Goal: Find specific page/section: Find specific page/section

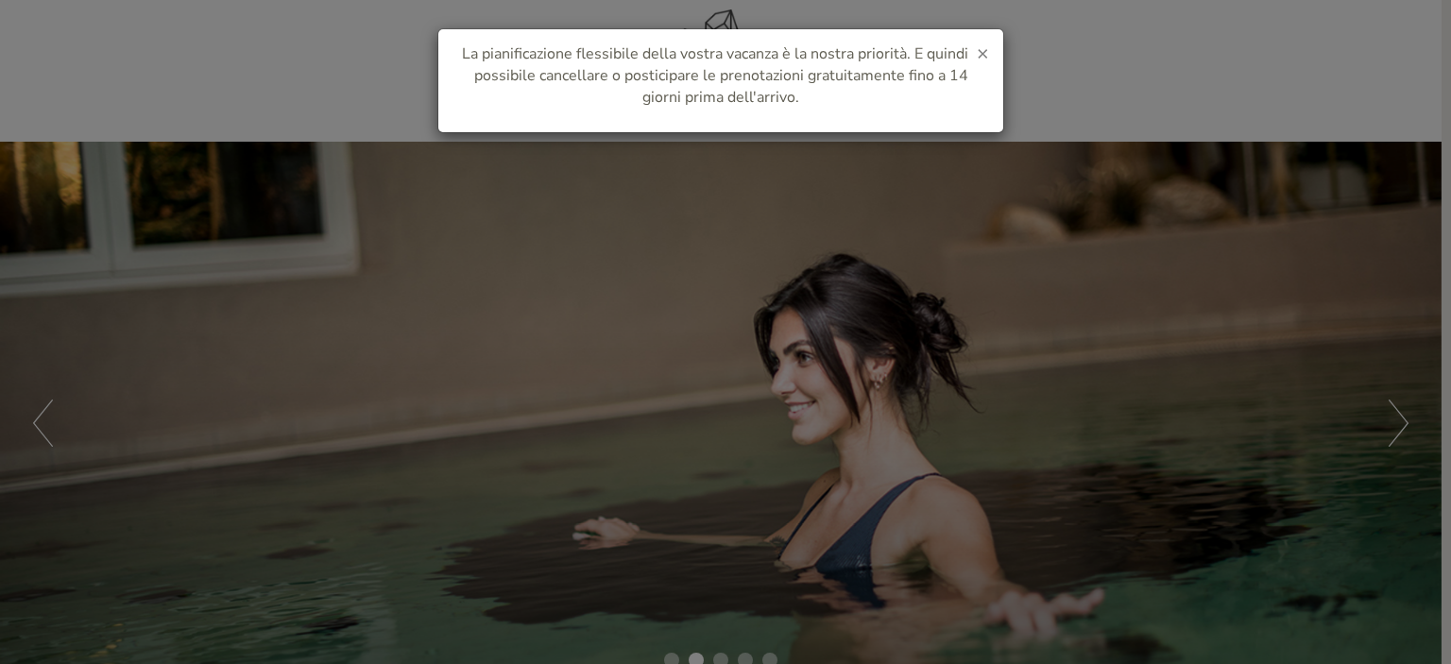
click at [987, 52] on span "×" at bounding box center [983, 53] width 12 height 26
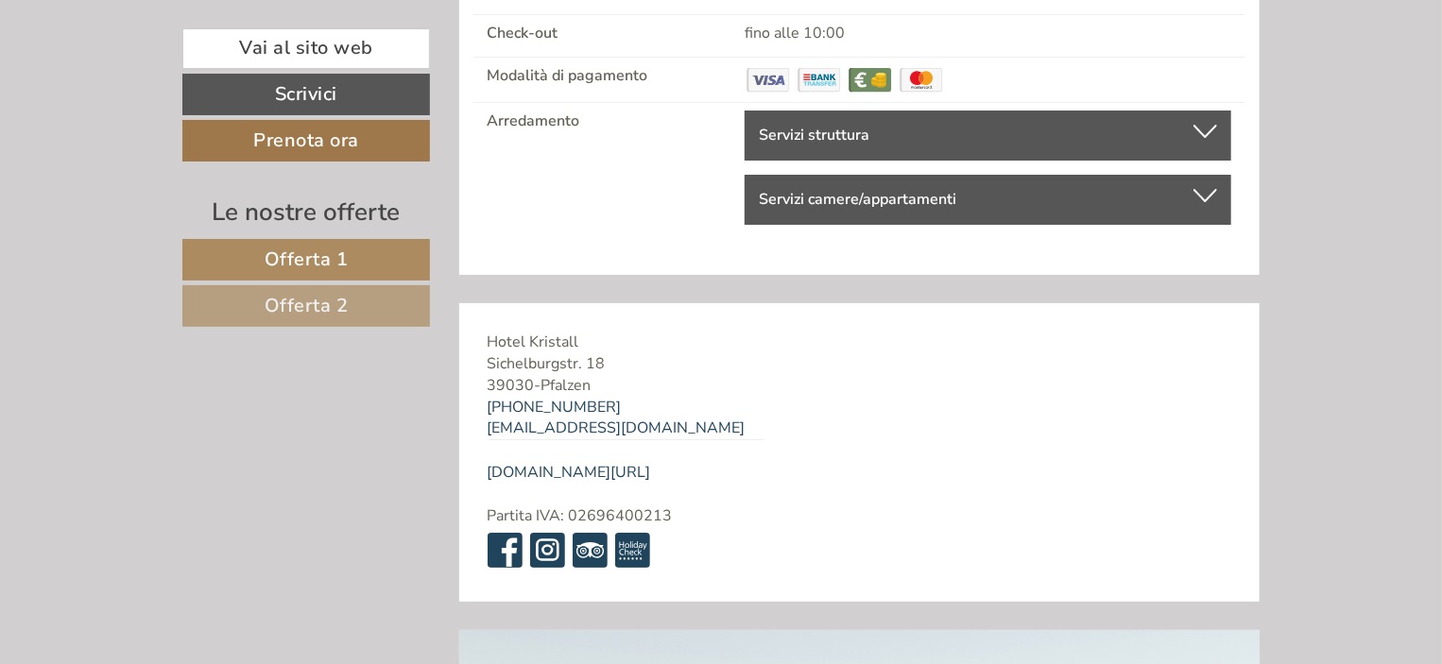
scroll to position [7112, 0]
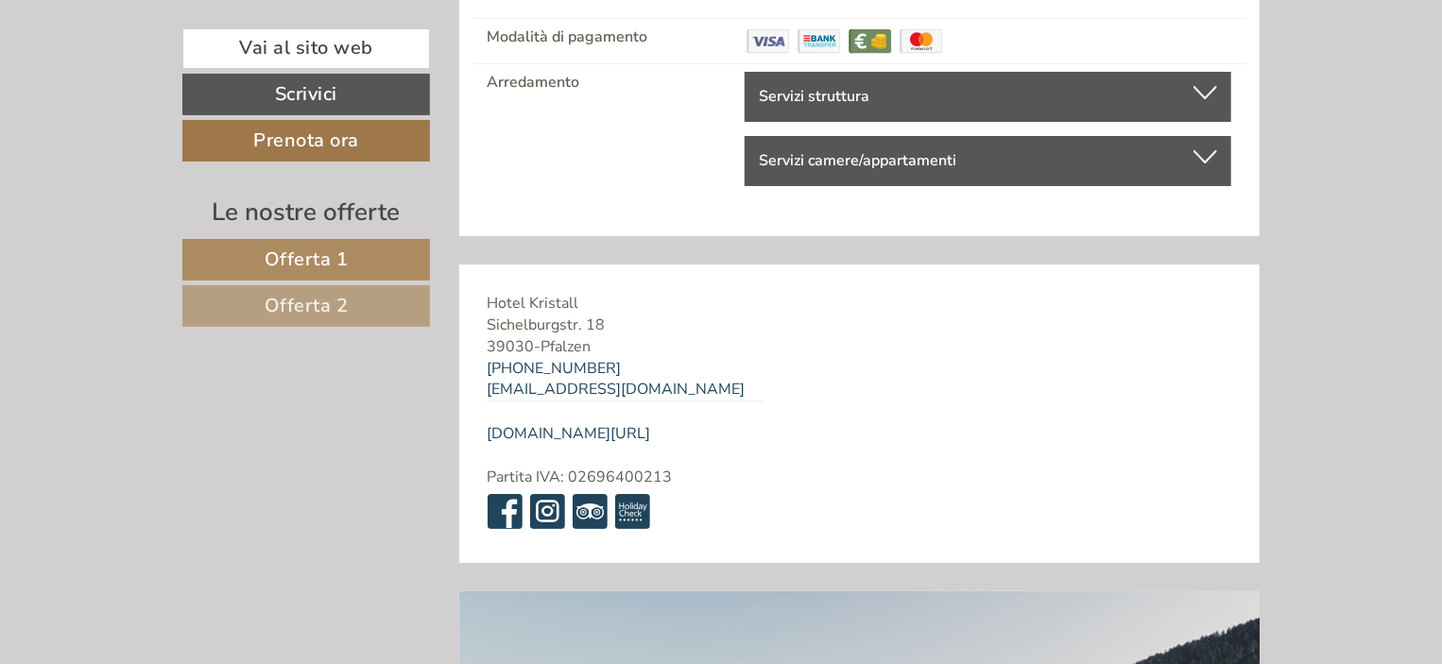
click at [1207, 86] on div "Servizi struttura" at bounding box center [988, 97] width 458 height 22
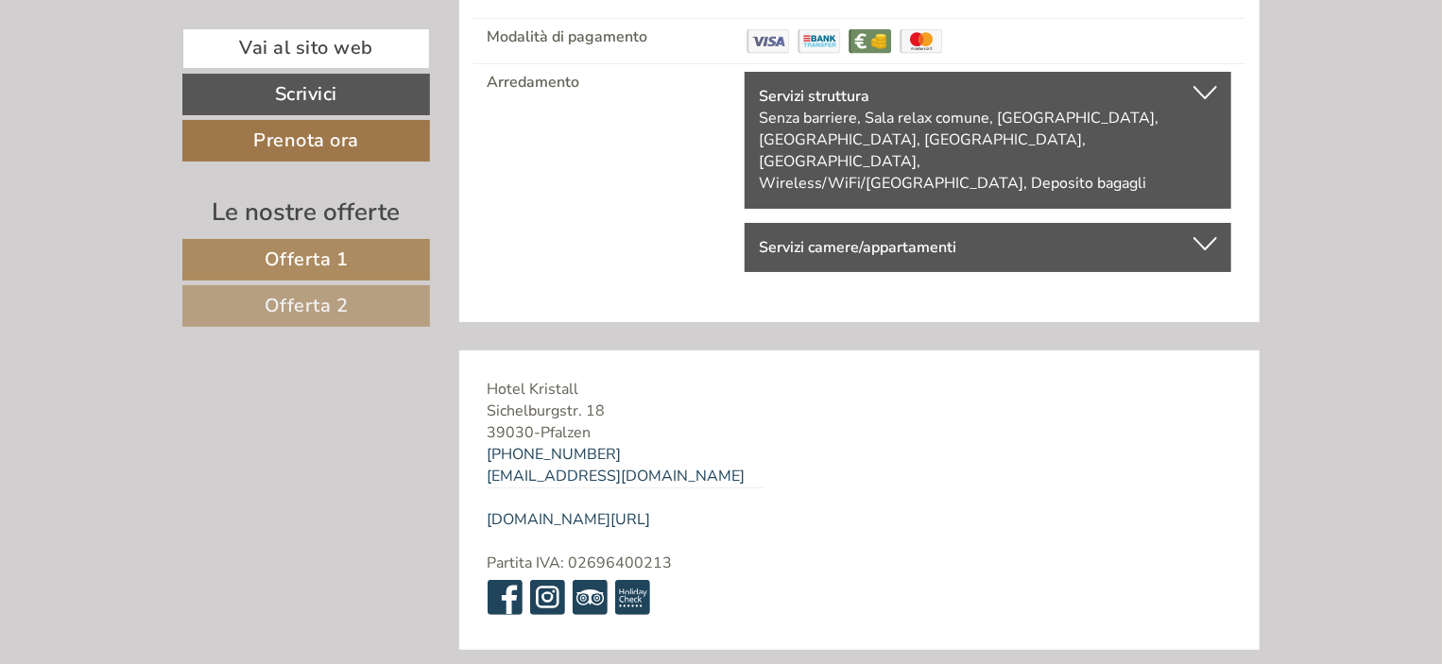
click at [1207, 86] on div "Servizi struttura" at bounding box center [988, 97] width 458 height 22
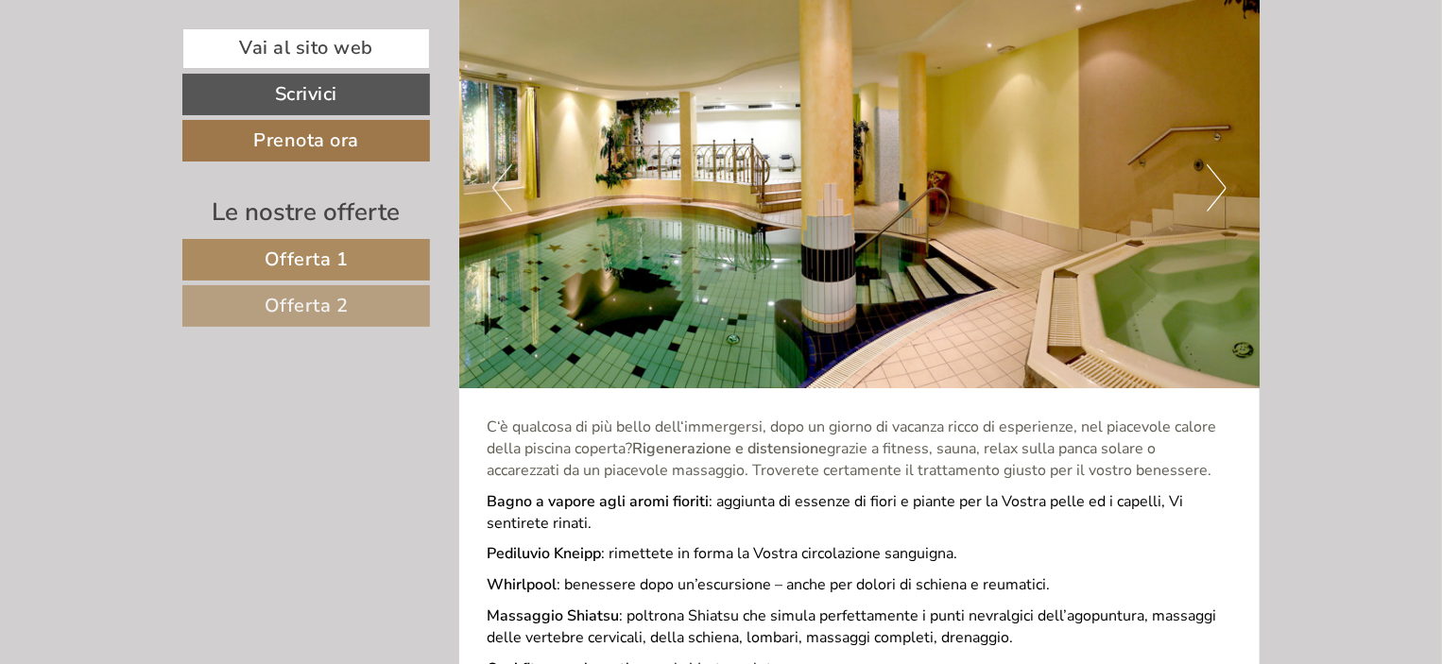
scroll to position [4706, 0]
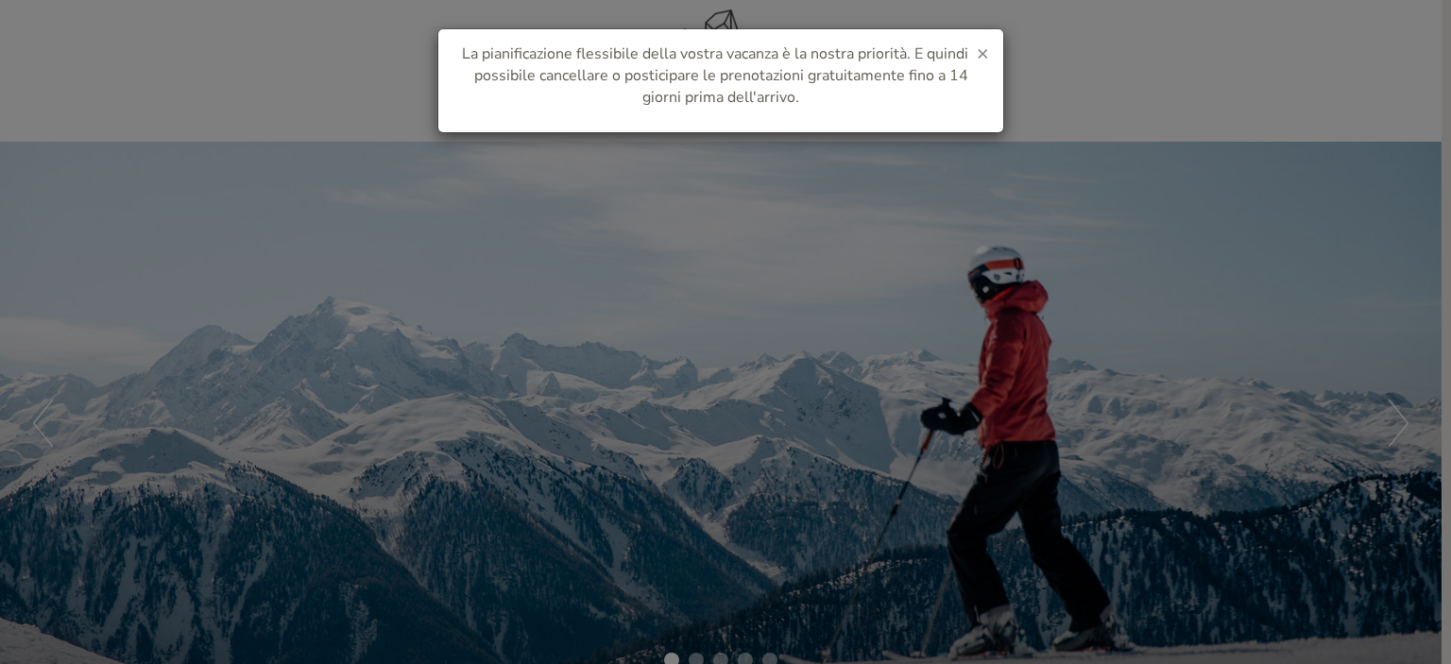
click at [987, 58] on span "×" at bounding box center [983, 53] width 12 height 26
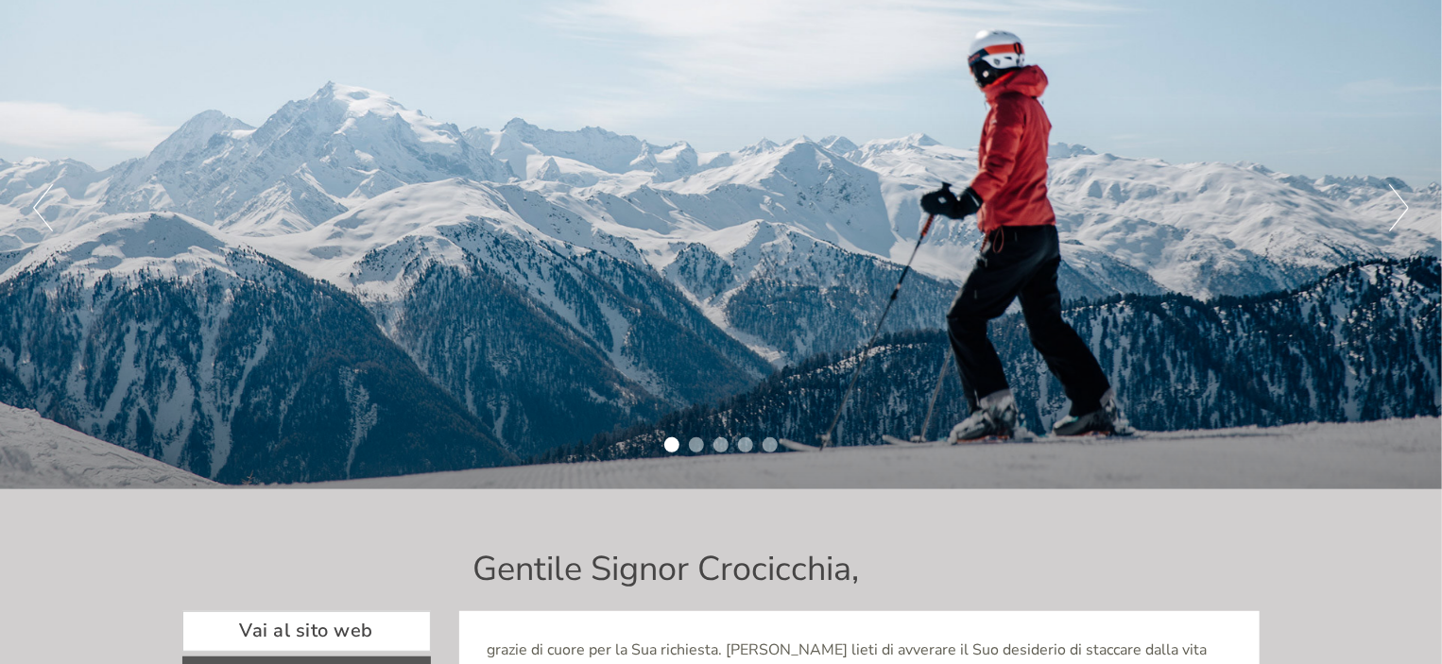
scroll to position [136, 0]
